Goal: Communication & Community: Answer question/provide support

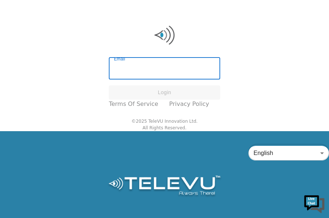
click at [131, 80] on input "Email" at bounding box center [164, 69] width 111 height 21
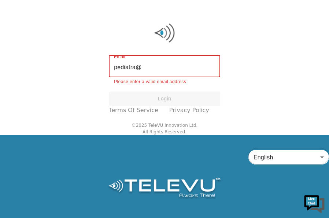
type input "[EMAIL_ADDRESS][PERSON_NAME][DOMAIN_NAME]"
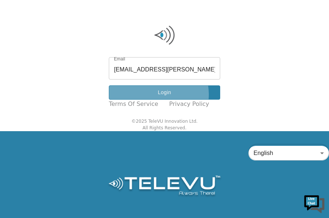
click at [161, 100] on button "Login" at bounding box center [164, 92] width 111 height 14
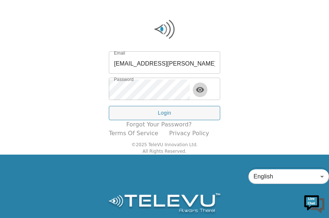
click at [204, 93] on icon "toggle password visibility" at bounding box center [200, 89] width 8 height 5
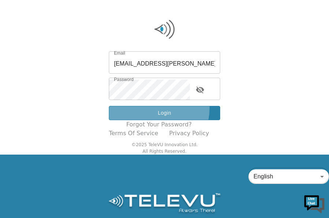
click at [165, 120] on button "Login" at bounding box center [164, 113] width 111 height 14
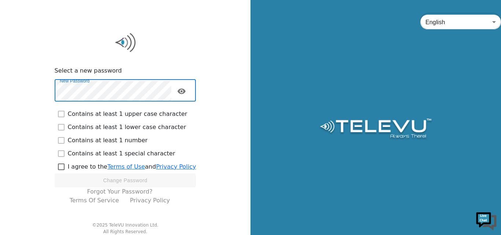
checkbox input "true"
checkbox input "false"
checkbox input "true"
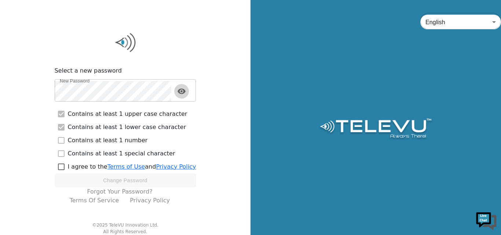
click at [183, 91] on icon "toggle password visibility" at bounding box center [181, 91] width 9 height 9
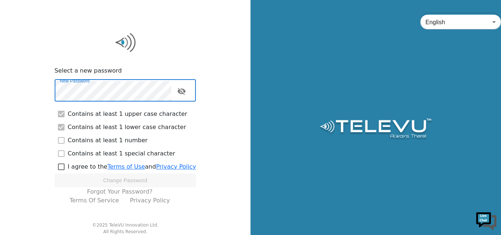
checkbox input "true"
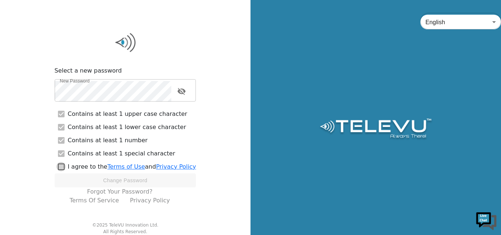
click at [62, 167] on input "checkbox" at bounding box center [61, 166] width 13 height 13
checkbox input "true"
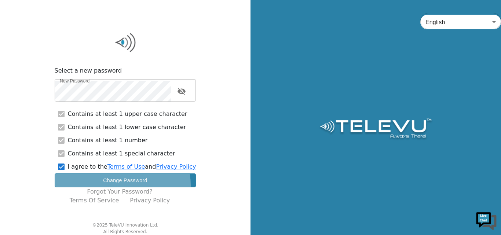
click at [120, 185] on button "Change Password" at bounding box center [125, 180] width 141 height 14
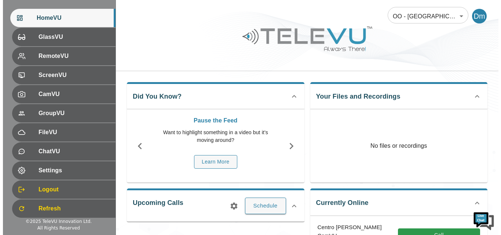
scroll to position [86, 0]
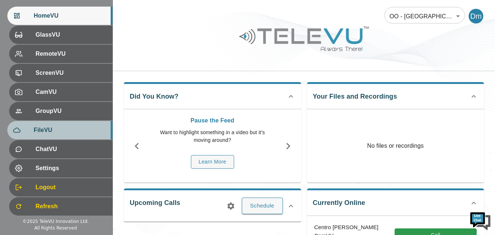
click at [34, 129] on span "FileVU" at bounding box center [70, 130] width 73 height 9
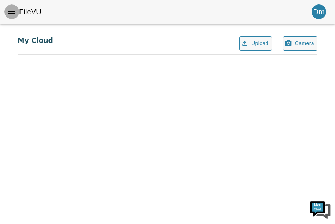
click at [11, 16] on button "menu" at bounding box center [11, 11] width 15 height 15
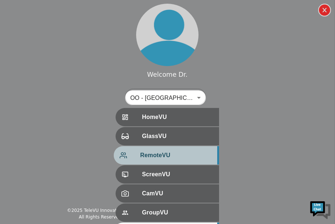
click at [161, 160] on div "RemoteVU" at bounding box center [166, 155] width 105 height 18
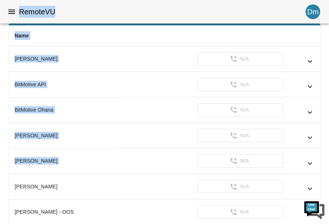
drag, startPoint x: 161, startPoint y: 160, endPoint x: 11, endPoint y: 17, distance: 207.1
click at [11, 17] on button "menu" at bounding box center [11, 11] width 15 height 15
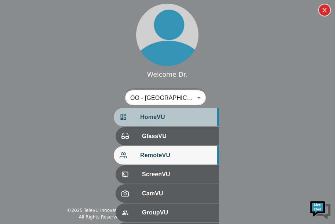
click at [158, 118] on span "HomeVU" at bounding box center [176, 117] width 73 height 9
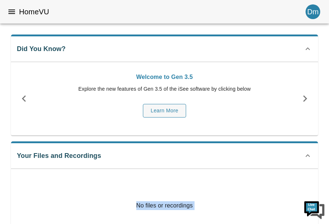
drag, startPoint x: 323, startPoint y: 49, endPoint x: 324, endPoint y: 137, distance: 87.6
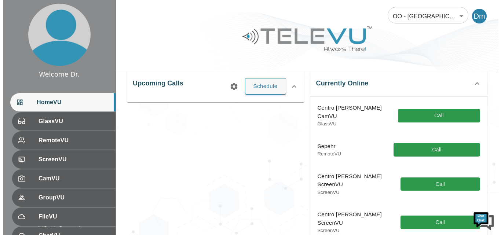
scroll to position [57, 0]
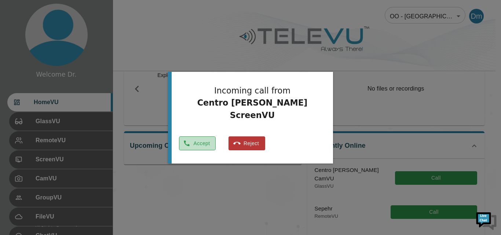
click at [215, 137] on button "Accept" at bounding box center [197, 143] width 37 height 14
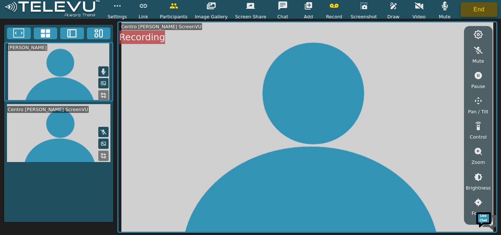
click at [329, 10] on button "End" at bounding box center [478, 9] width 37 height 15
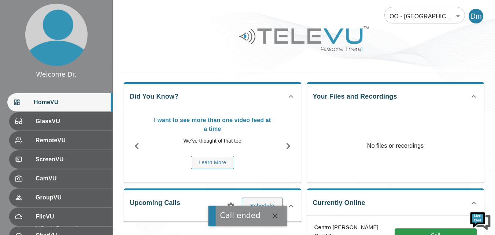
click at [244, 218] on div "Call ended" at bounding box center [240, 215] width 41 height 11
click at [225, 211] on div "Call ended" at bounding box center [240, 215] width 41 height 11
click at [246, 215] on div "Call ended" at bounding box center [240, 215] width 41 height 11
click at [274, 216] on icon "button" at bounding box center [275, 215] width 9 height 9
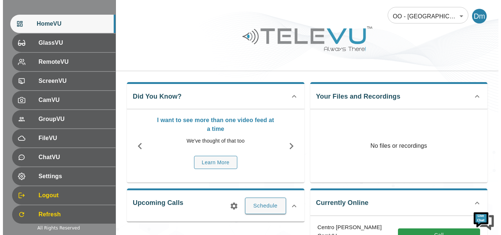
scroll to position [79, 0]
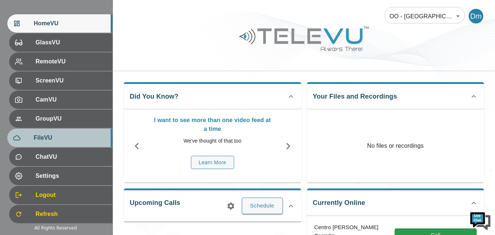
click at [37, 137] on span "FileVU" at bounding box center [70, 137] width 73 height 9
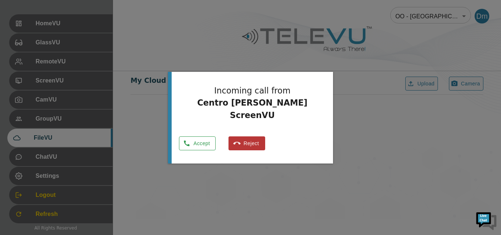
click at [215, 136] on button "Accept" at bounding box center [197, 143] width 37 height 14
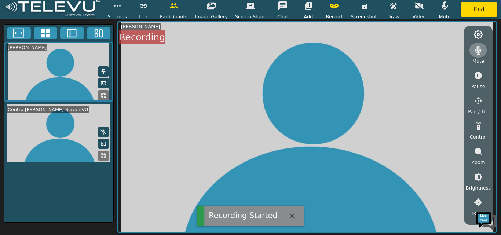
click at [329, 52] on icon "button" at bounding box center [478, 50] width 6 height 9
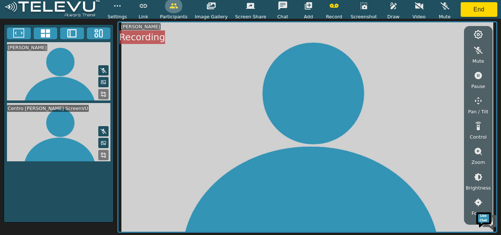
click at [175, 10] on icon "button" at bounding box center [173, 5] width 9 height 9
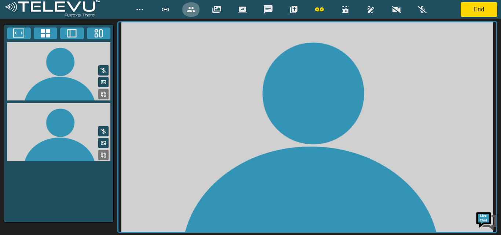
click at [193, 8] on icon "button" at bounding box center [191, 9] width 8 height 5
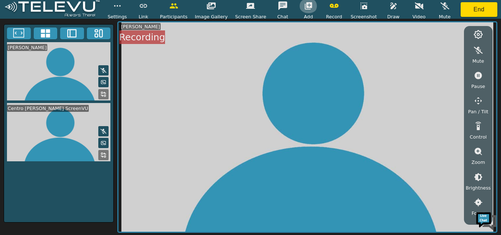
click at [299, 10] on button "button" at bounding box center [308, 6] width 18 height 15
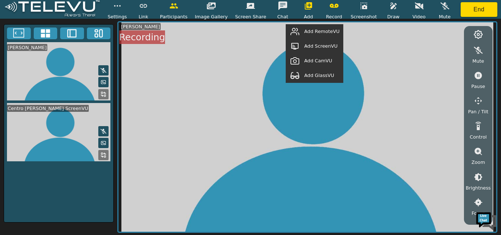
click at [323, 62] on span "Add CamVU" at bounding box center [318, 60] width 28 height 7
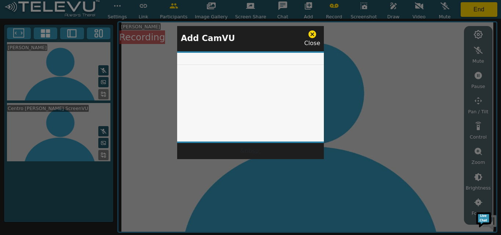
click at [252, 107] on div at bounding box center [250, 97] width 147 height 92
click at [312, 35] on icon at bounding box center [311, 34] width 9 height 9
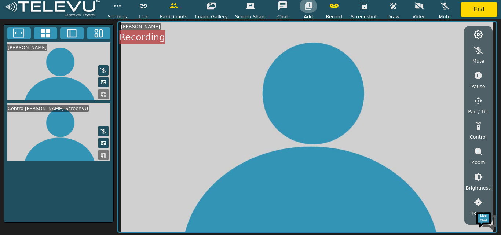
click at [304, 3] on icon "button" at bounding box center [308, 5] width 9 height 9
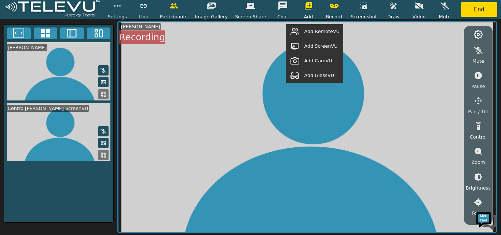
click at [329, 32] on span "Add RemoteVU" at bounding box center [321, 31] width 35 height 7
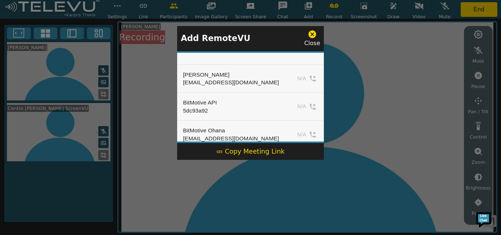
click at [314, 32] on icon at bounding box center [312, 34] width 8 height 8
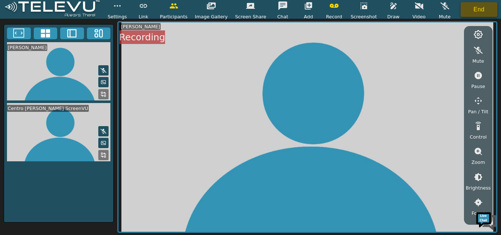
click at [329, 7] on button "End" at bounding box center [478, 9] width 37 height 15
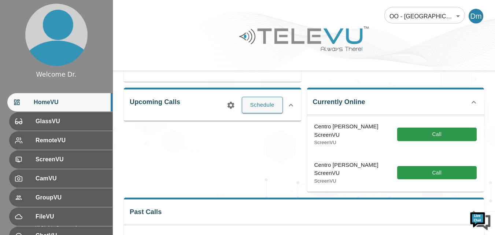
scroll to position [97, 0]
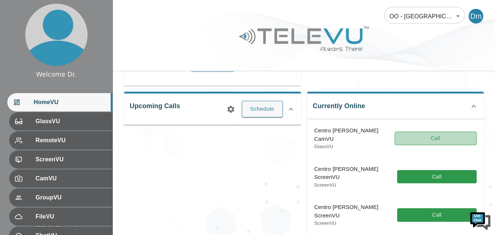
click at [329, 134] on button "Call" at bounding box center [436, 139] width 82 height 14
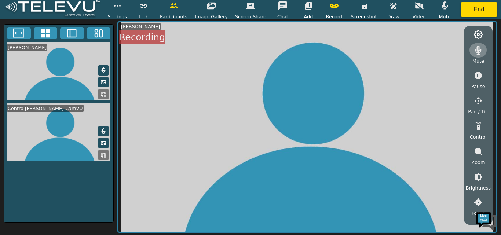
click at [329, 52] on button "button" at bounding box center [478, 50] width 18 height 15
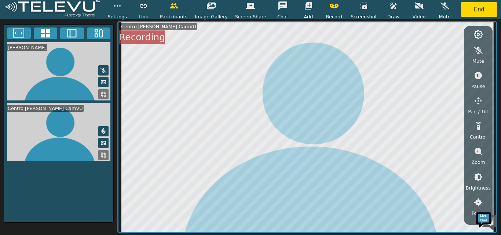
click at [103, 143] on icon at bounding box center [103, 143] width 6 height 6
click at [106, 141] on icon at bounding box center [103, 142] width 4 height 3
click at [101, 155] on icon at bounding box center [103, 155] width 6 height 6
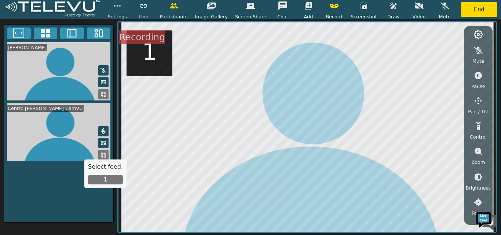
click at [105, 156] on rect at bounding box center [104, 156] width 1 height 1
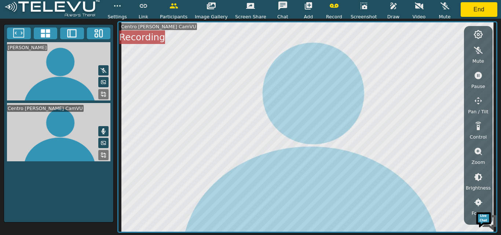
click at [105, 156] on rect at bounding box center [104, 156] width 1 height 1
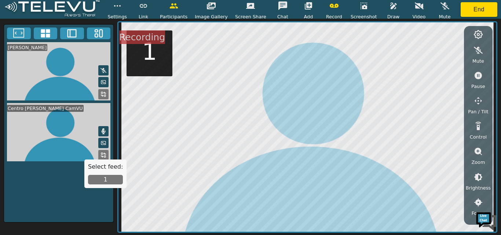
click at [100, 182] on button "1" at bounding box center [105, 180] width 35 height 10
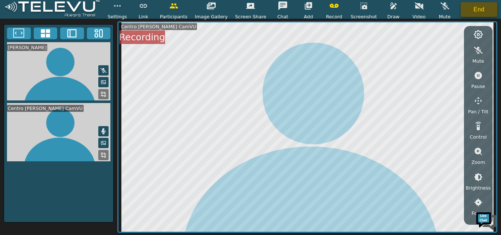
click at [329, 10] on button "End" at bounding box center [478, 9] width 37 height 15
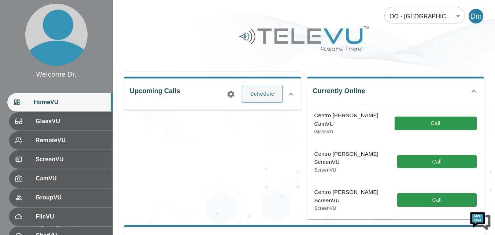
scroll to position [111, 0]
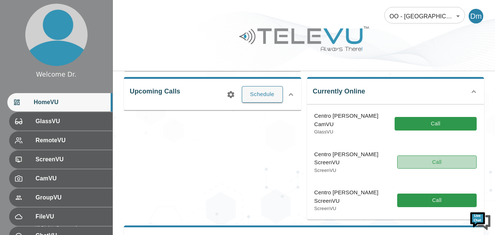
click at [329, 155] on button "Call" at bounding box center [437, 162] width 80 height 14
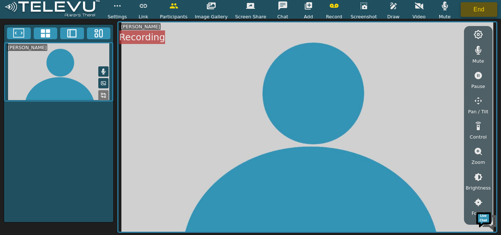
click at [329, 13] on button "End" at bounding box center [478, 9] width 37 height 15
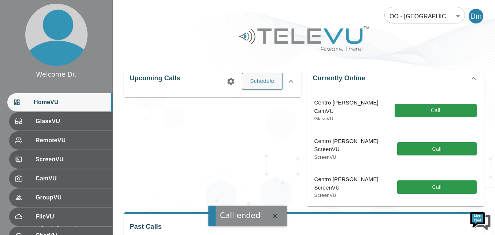
scroll to position [125, 0]
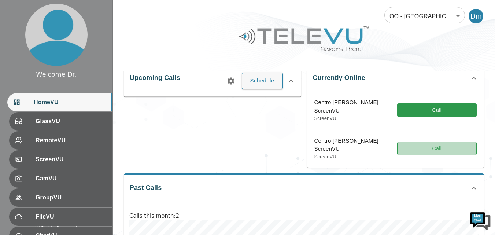
click at [329, 142] on button "Call" at bounding box center [437, 149] width 80 height 14
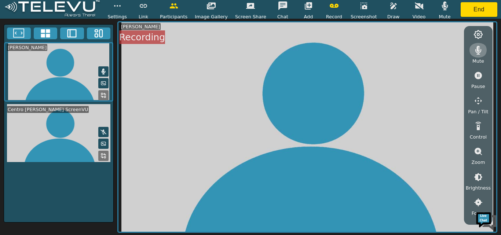
click at [329, 49] on icon "button" at bounding box center [478, 50] width 6 height 9
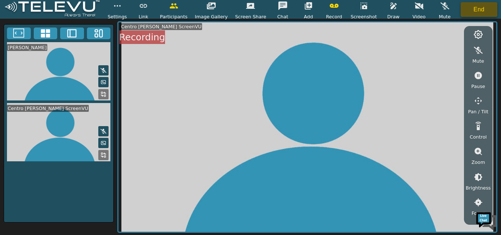
click at [329, 10] on button "End" at bounding box center [478, 9] width 37 height 15
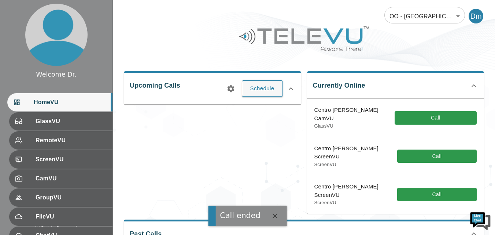
scroll to position [132, 0]
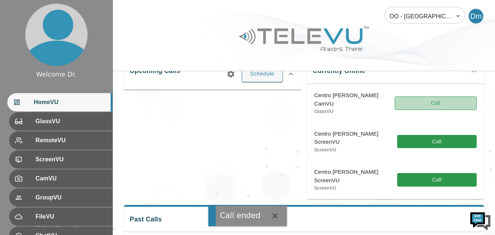
click at [329, 102] on button "Call" at bounding box center [436, 103] width 82 height 14
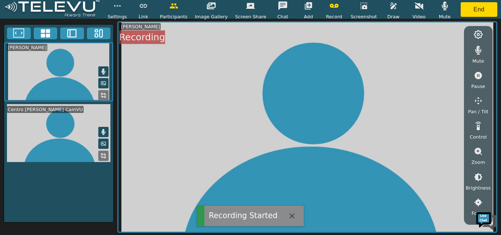
click at [329, 54] on icon "button" at bounding box center [478, 50] width 9 height 9
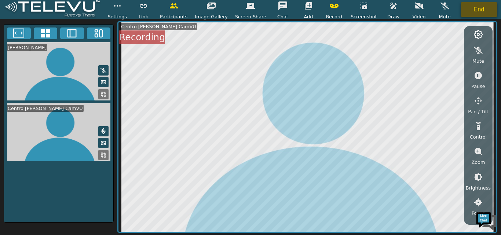
click at [329, 9] on button "End" at bounding box center [478, 9] width 37 height 15
